Goal: Task Accomplishment & Management: Manage account settings

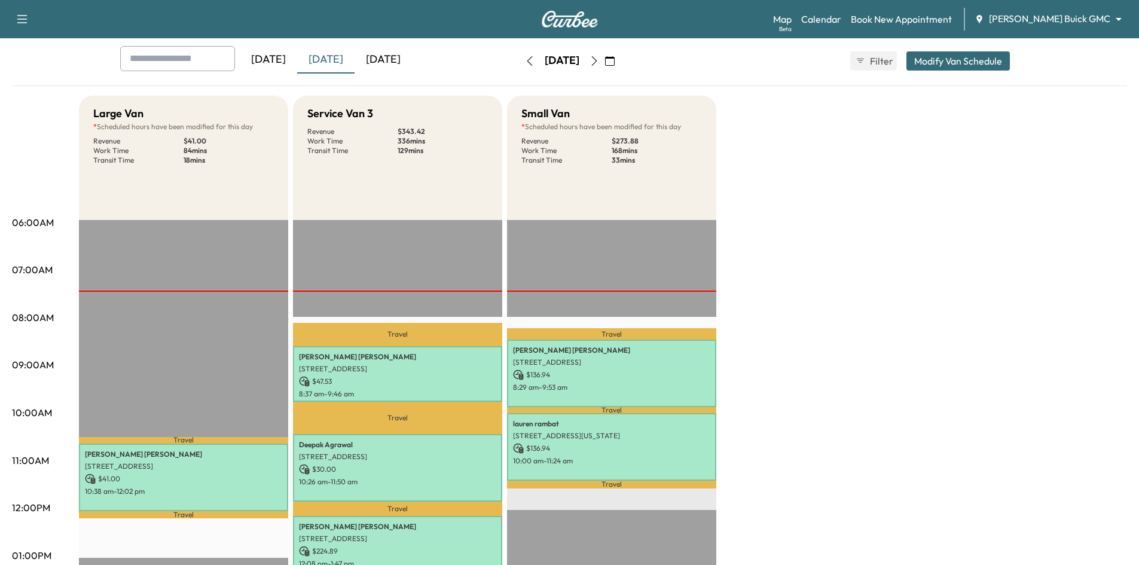
scroll to position [60, 0]
click at [377, 59] on div "[DATE]" at bounding box center [382, 60] width 57 height 27
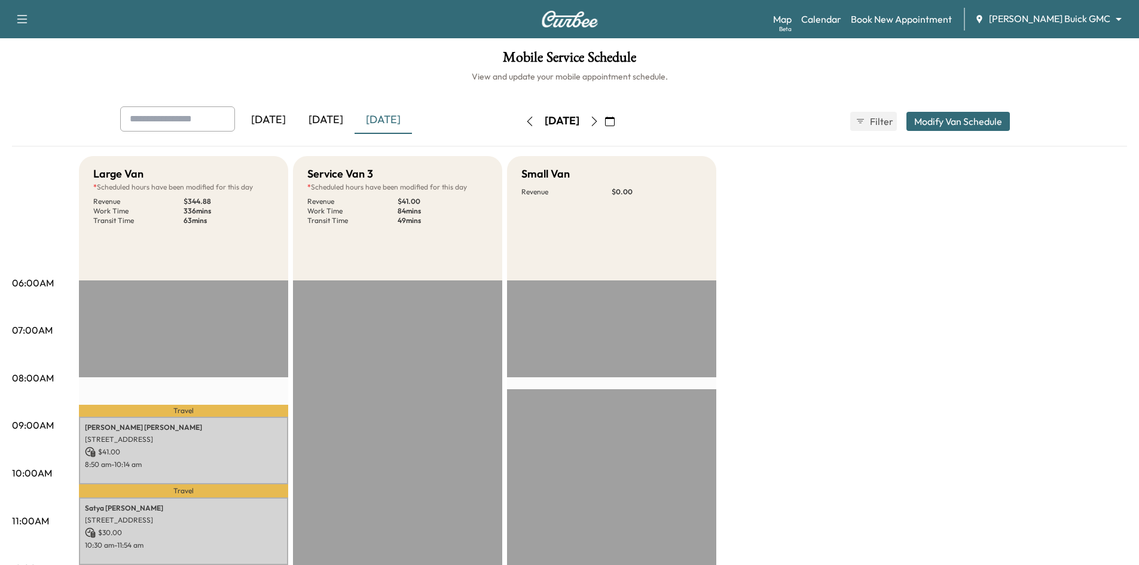
click at [334, 121] on div "[DATE]" at bounding box center [325, 119] width 57 height 27
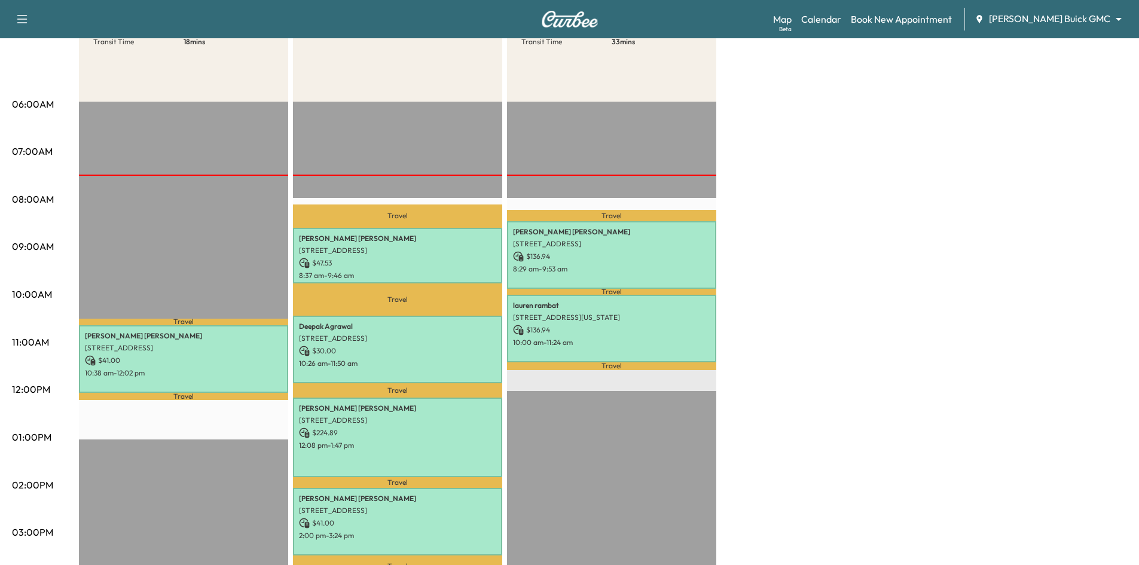
scroll to position [179, 0]
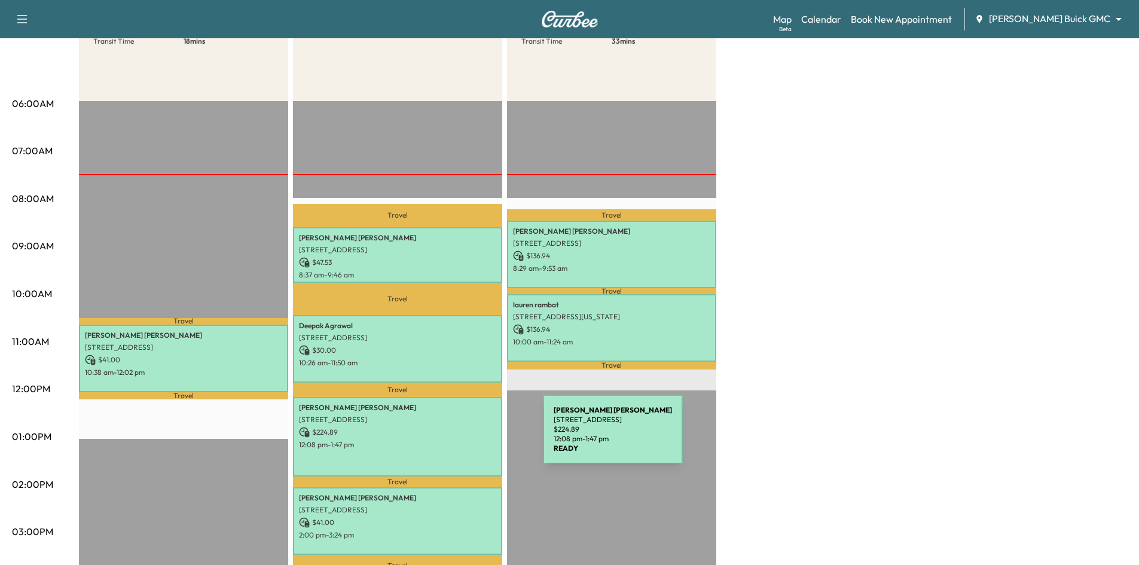
click at [452, 440] on p "12:08 pm - 1:47 pm" at bounding box center [397, 445] width 197 height 10
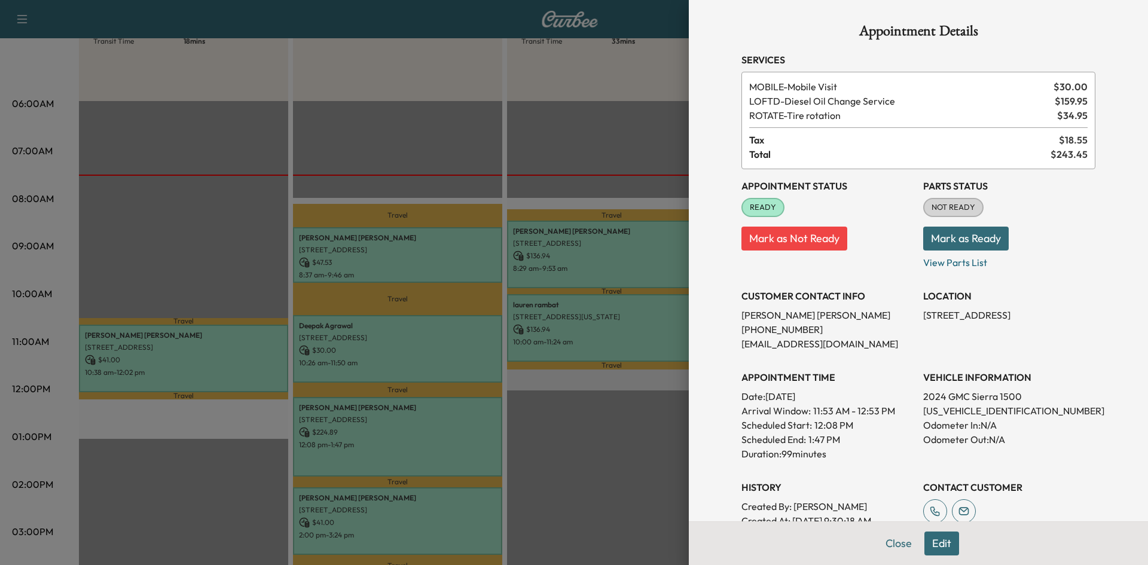
click at [455, 127] on div at bounding box center [574, 282] width 1148 height 565
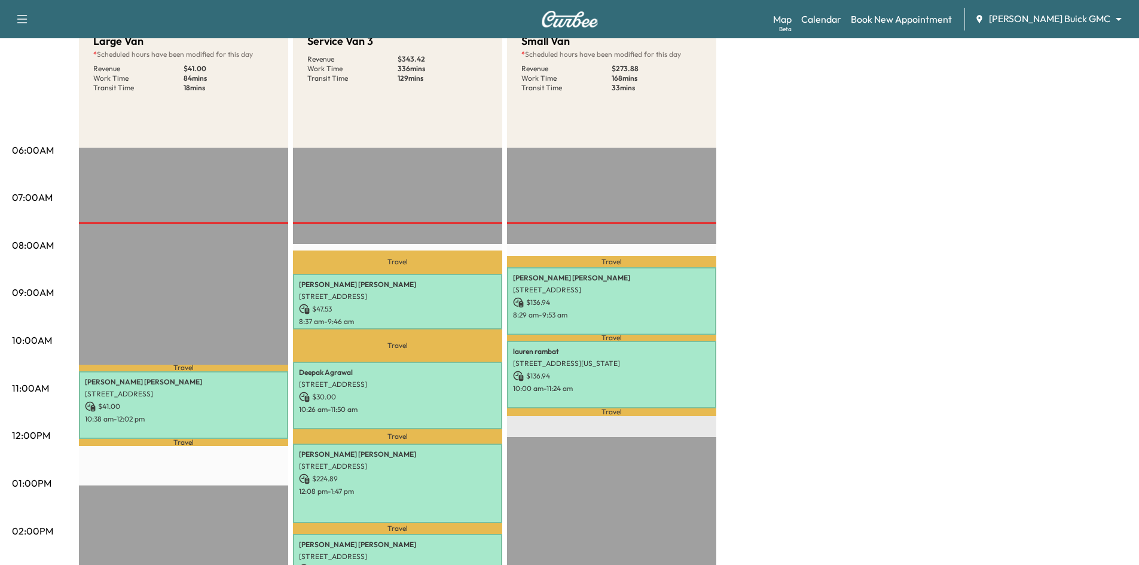
scroll to position [60, 0]
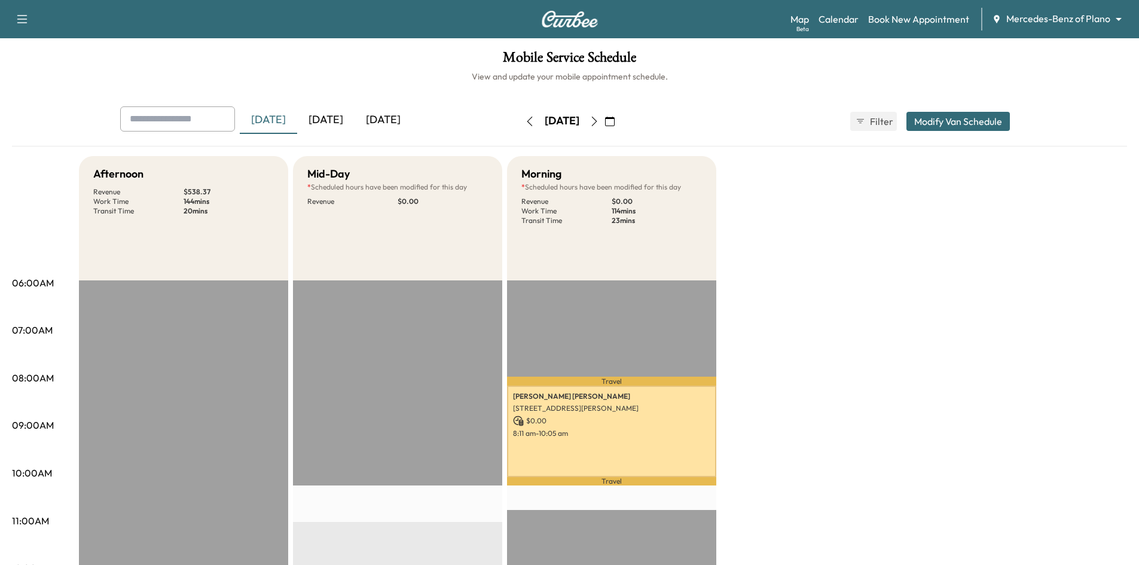
click at [331, 121] on div "[DATE]" at bounding box center [325, 119] width 57 height 27
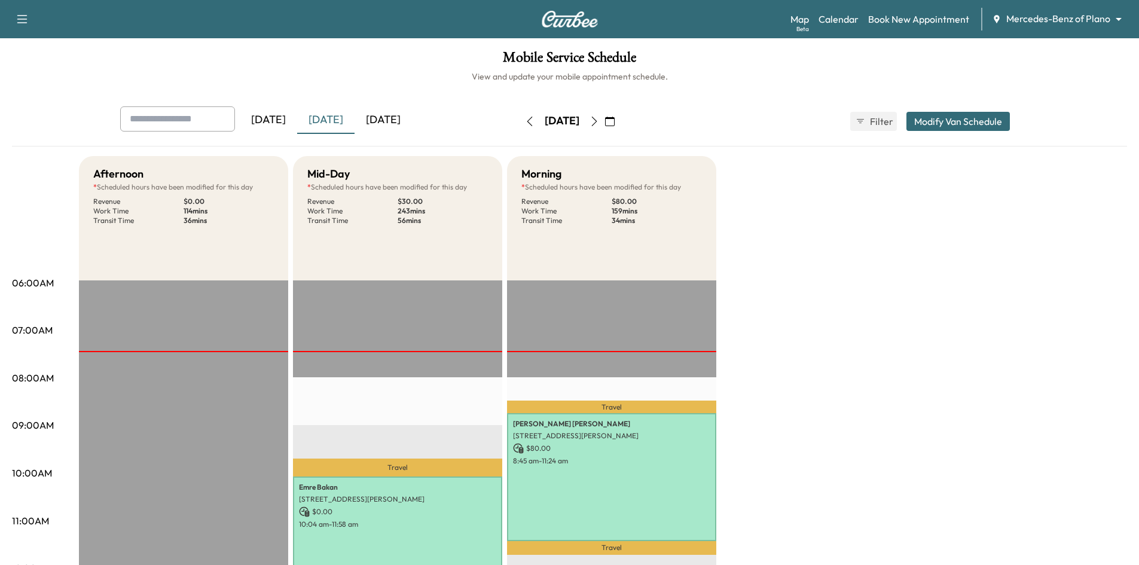
click at [402, 119] on div "[DATE]" at bounding box center [382, 119] width 57 height 27
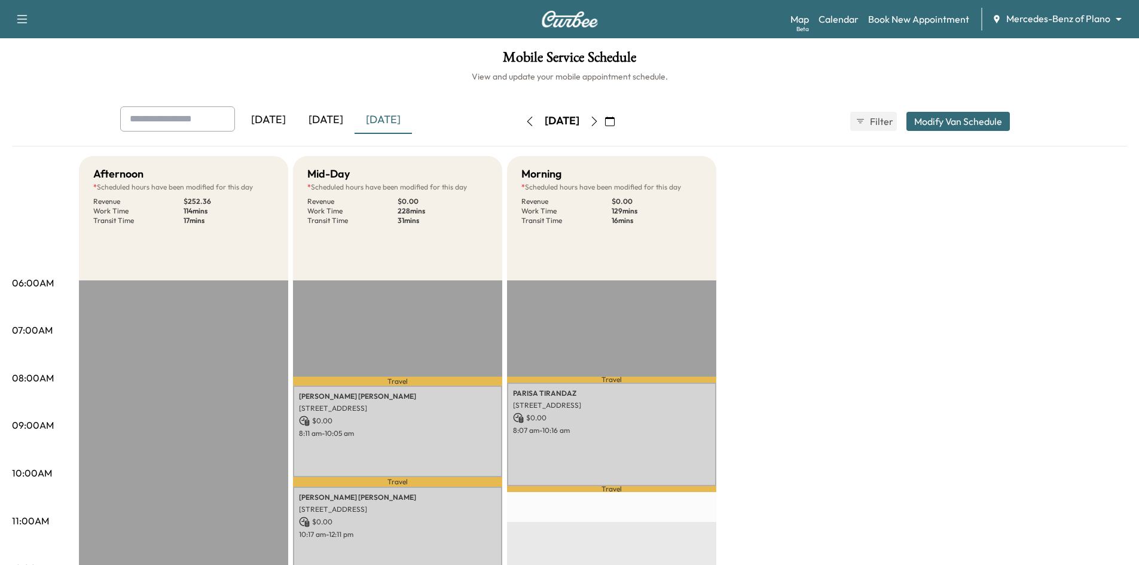
click at [338, 119] on div "[DATE]" at bounding box center [325, 119] width 57 height 27
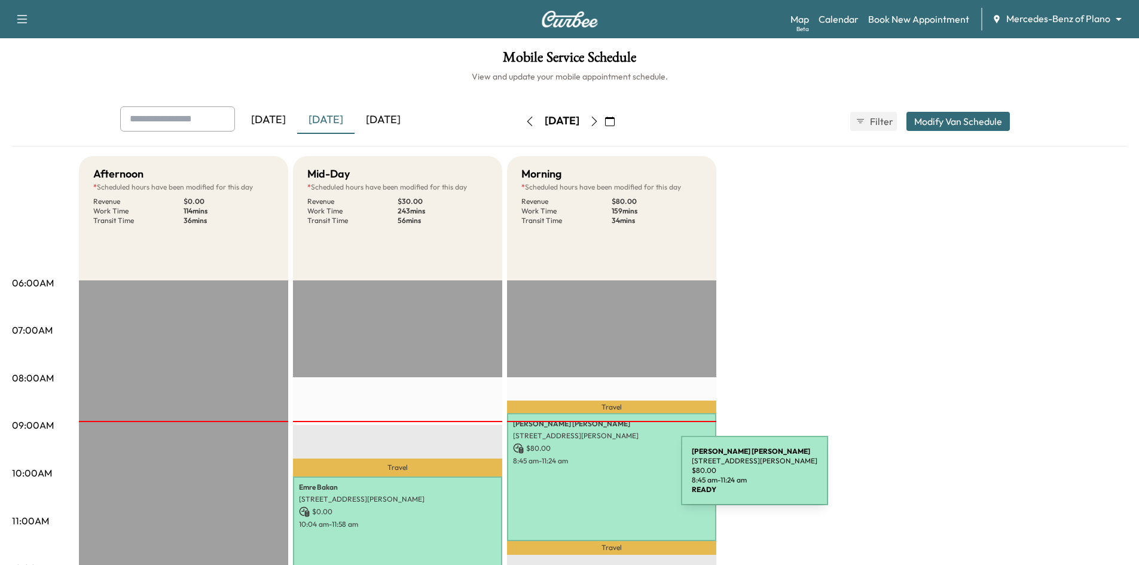
click at [592, 477] on div "mason seesing 4025 Winsor Dr, Farmers Branch, TX 75244, USA $ 80.00 8:45 am - 1…" at bounding box center [611, 477] width 209 height 128
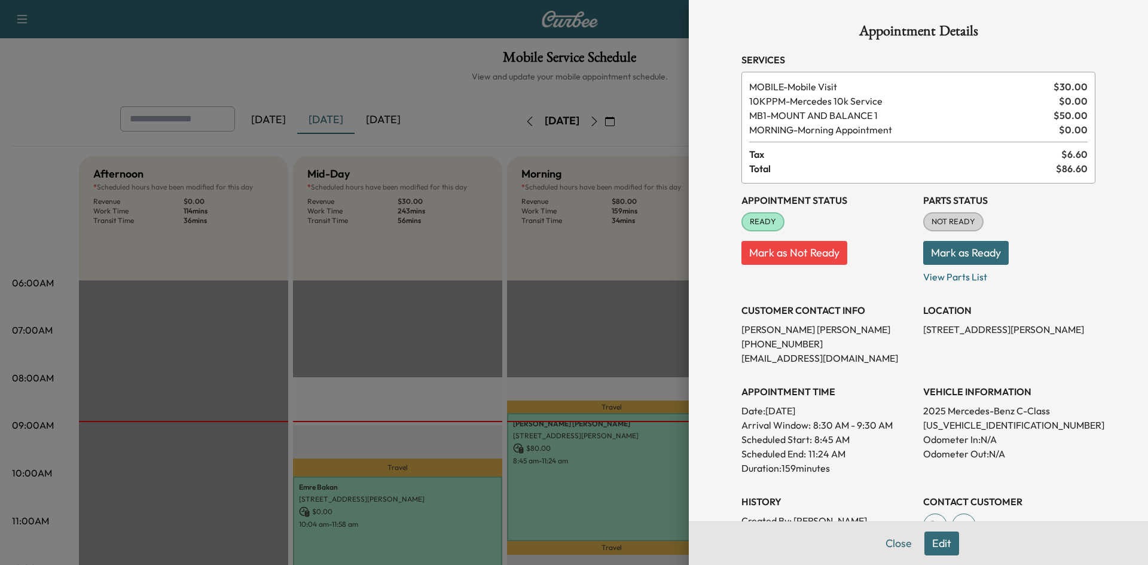
click at [382, 65] on div at bounding box center [574, 282] width 1148 height 565
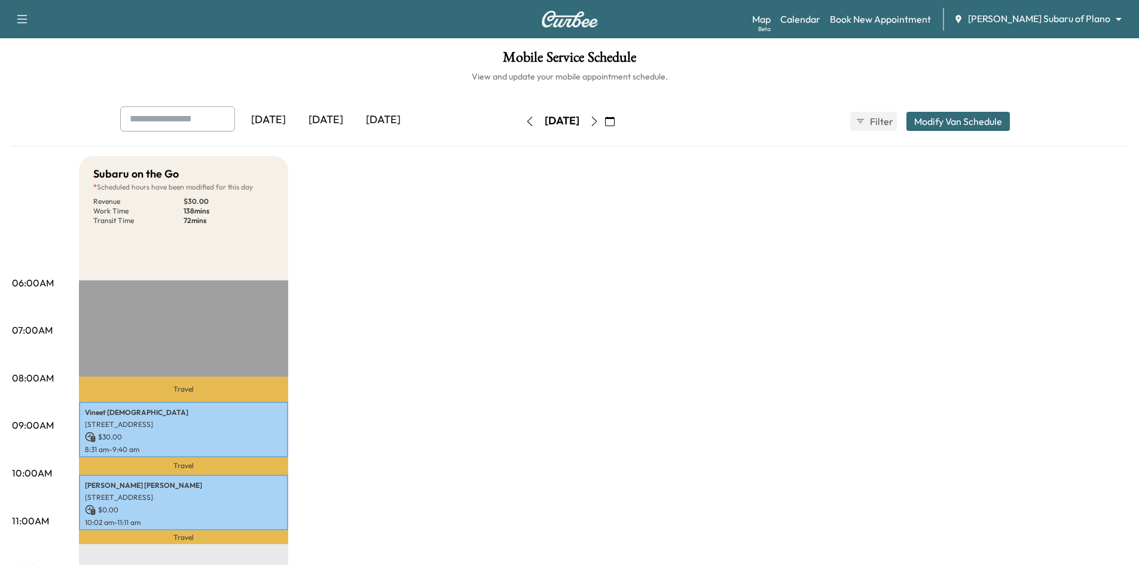
click at [329, 121] on div "[DATE]" at bounding box center [325, 119] width 57 height 27
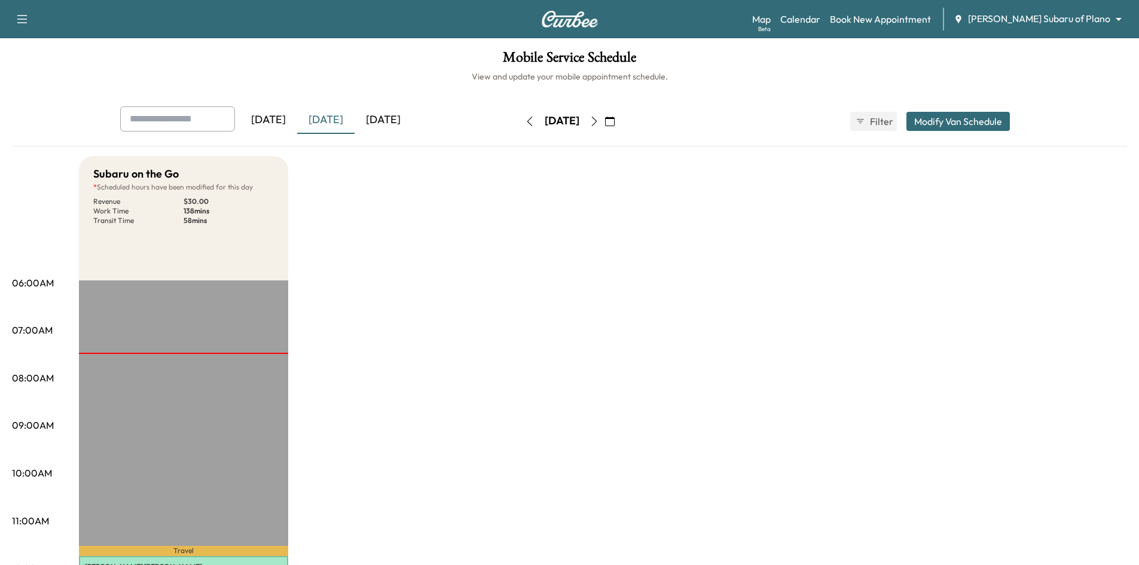
click at [389, 117] on div "[DATE]" at bounding box center [382, 119] width 57 height 27
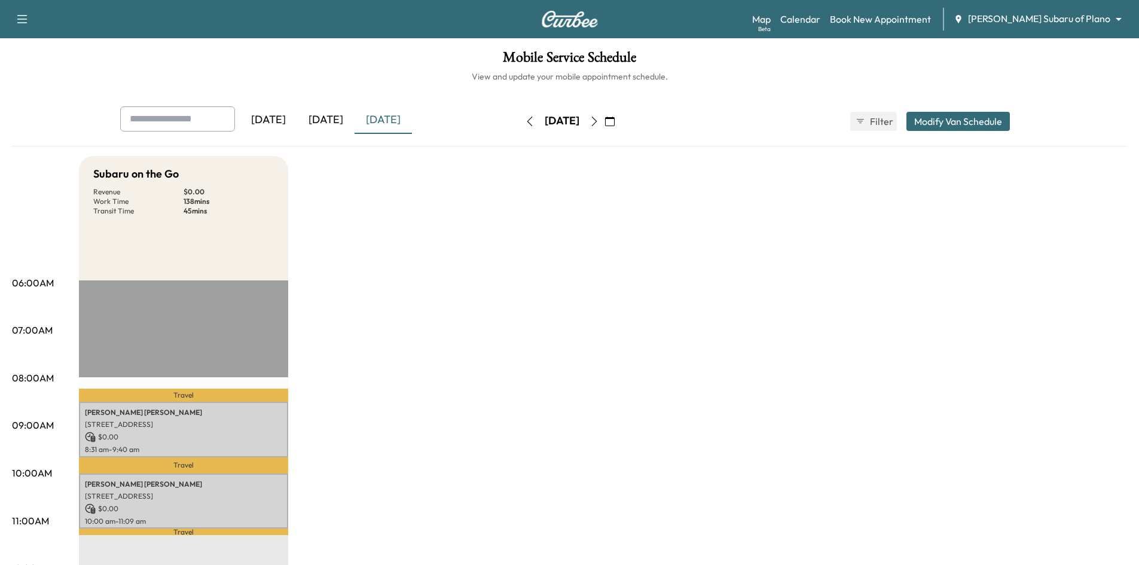
click at [325, 116] on div "[DATE]" at bounding box center [325, 119] width 57 height 27
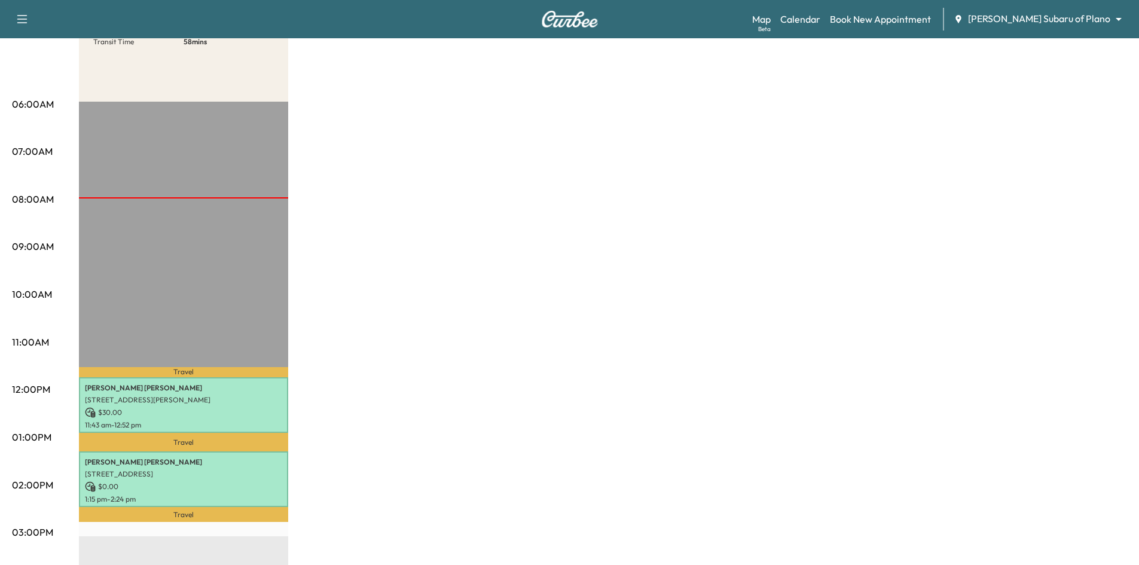
scroll to position [179, 0]
